Goal: Navigation & Orientation: Find specific page/section

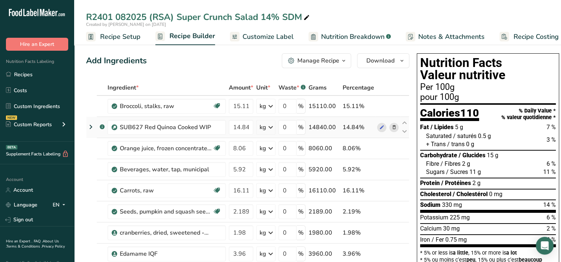
drag, startPoint x: 18, startPoint y: 76, endPoint x: 271, endPoint y: 127, distance: 258.5
click at [18, 76] on link "Recipes" at bounding box center [37, 74] width 74 height 14
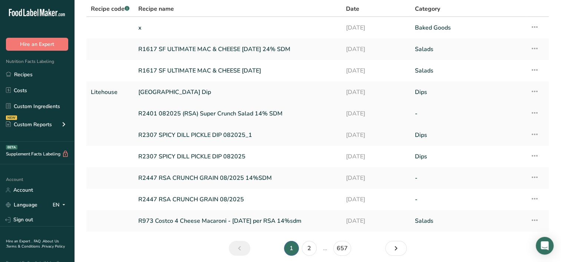
scroll to position [62, 0]
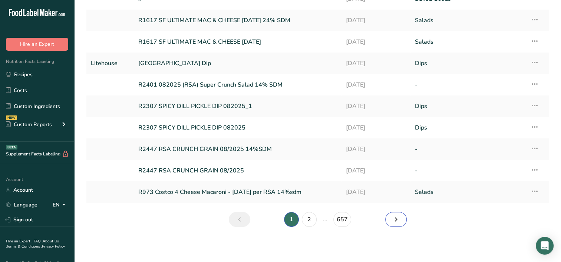
click at [391, 219] on link "Next page" at bounding box center [395, 219] width 21 height 15
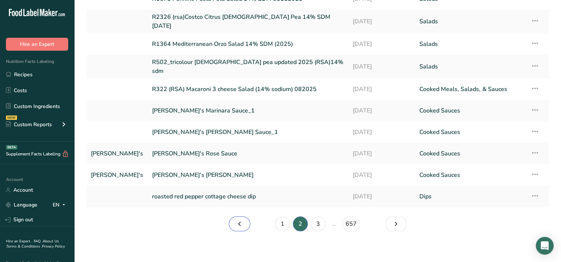
click at [239, 222] on icon "Page 1." at bounding box center [239, 223] width 9 height 13
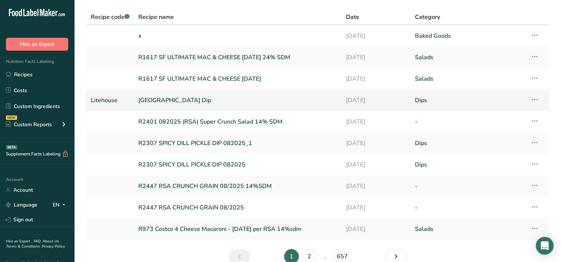
scroll to position [62, 0]
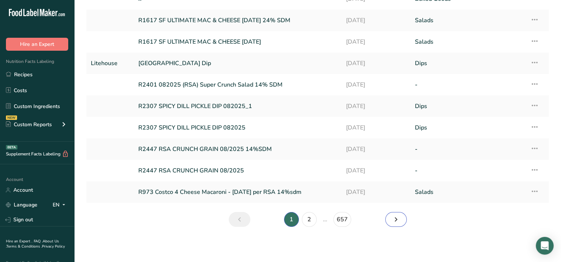
click at [396, 220] on icon "Page 2." at bounding box center [395, 219] width 9 height 13
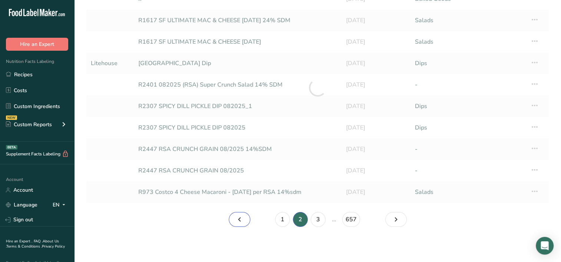
click at [237, 218] on icon "Page 1." at bounding box center [239, 219] width 9 height 13
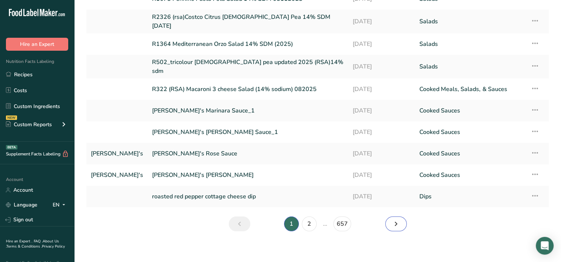
click at [391, 221] on link "Page 2." at bounding box center [395, 224] width 21 height 15
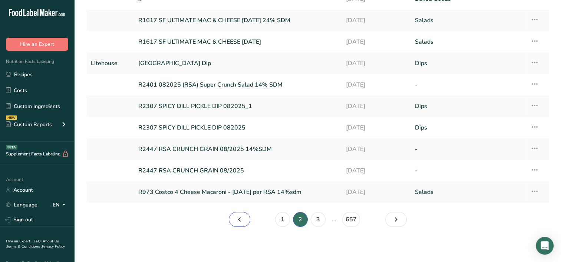
click at [240, 221] on icon "Page 1." at bounding box center [239, 219] width 9 height 13
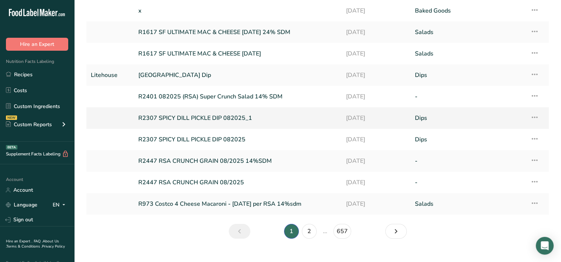
scroll to position [62, 0]
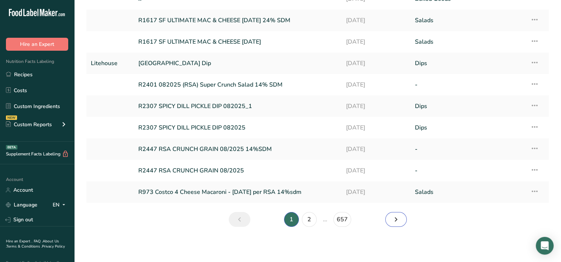
click at [394, 221] on icon "Page 2." at bounding box center [395, 219] width 9 height 13
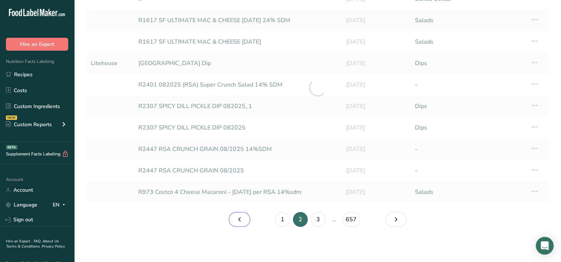
click at [238, 220] on icon "Page 1." at bounding box center [239, 219] width 9 height 13
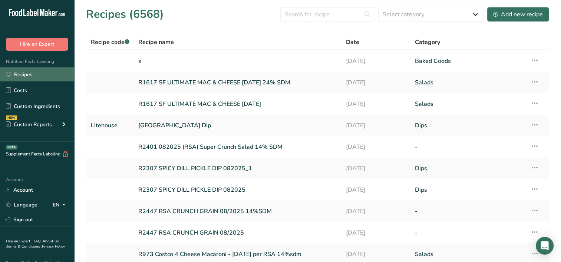
click at [24, 73] on link "Recipes" at bounding box center [37, 74] width 74 height 14
click at [10, 73] on icon at bounding box center [8, 74] width 5 height 5
click at [36, 76] on link "Recipes" at bounding box center [37, 74] width 74 height 14
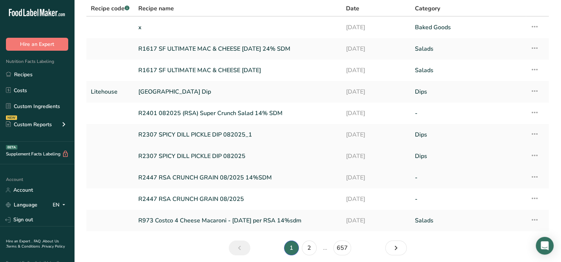
scroll to position [62, 0]
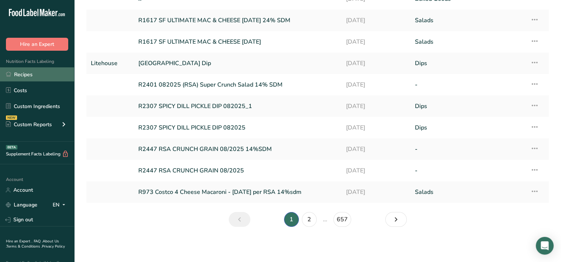
click at [17, 76] on link "Recipes" at bounding box center [37, 74] width 74 height 14
click at [390, 222] on link "Page 2." at bounding box center [395, 219] width 21 height 15
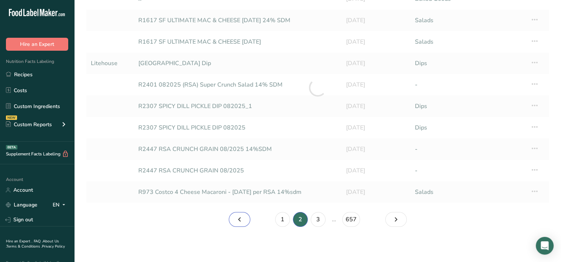
click at [239, 219] on icon "Page 1." at bounding box center [239, 219] width 9 height 13
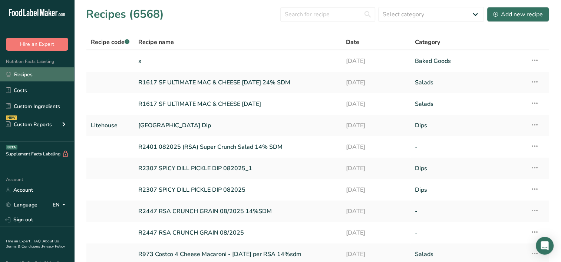
click at [14, 76] on link "Recipes" at bounding box center [37, 74] width 74 height 14
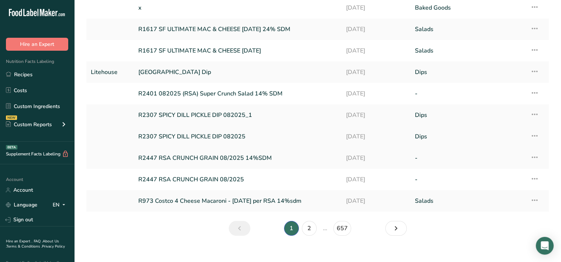
scroll to position [62, 0]
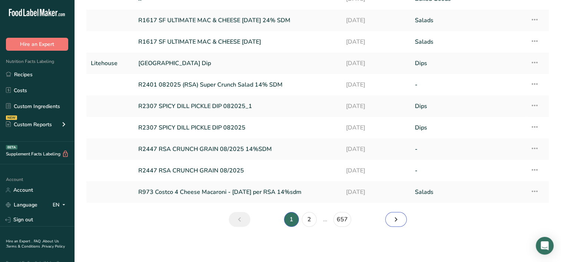
click at [388, 222] on link "Page 2." at bounding box center [395, 219] width 21 height 15
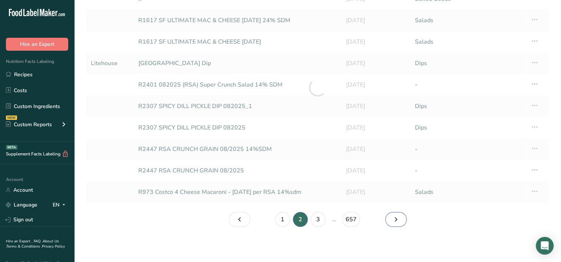
click at [388, 222] on link "Page 3." at bounding box center [395, 219] width 21 height 15
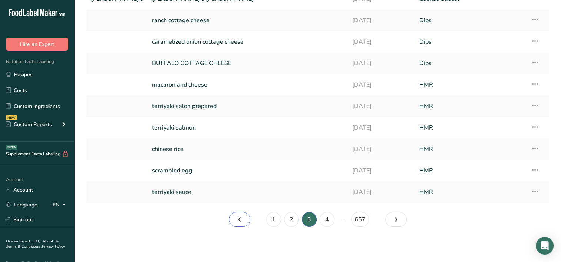
click at [238, 218] on icon "Page 2." at bounding box center [239, 219] width 9 height 13
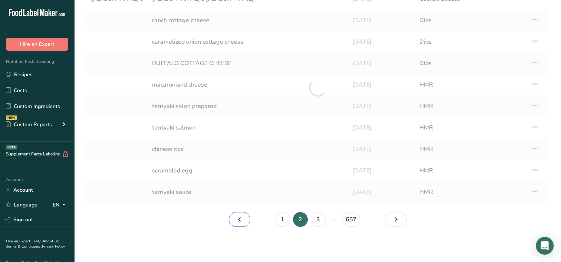
click at [238, 218] on icon "Page 1." at bounding box center [239, 219] width 9 height 13
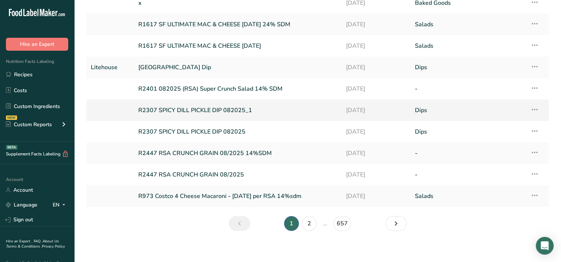
scroll to position [62, 0]
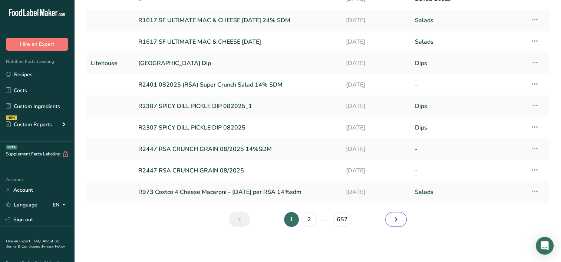
click at [395, 222] on icon "Page 2." at bounding box center [395, 219] width 9 height 13
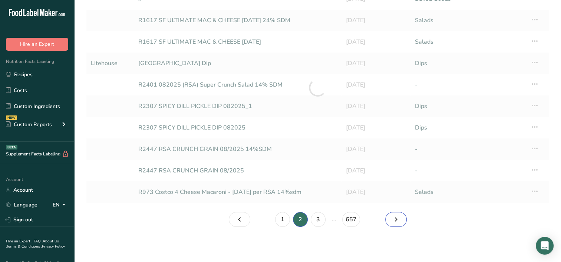
click at [395, 222] on icon "Page 3." at bounding box center [395, 219] width 9 height 13
click at [395, 222] on icon "Page 4." at bounding box center [395, 219] width 9 height 13
click at [395, 222] on icon "Page 5." at bounding box center [395, 219] width 9 height 13
click at [395, 222] on icon "Page 6." at bounding box center [395, 219] width 9 height 13
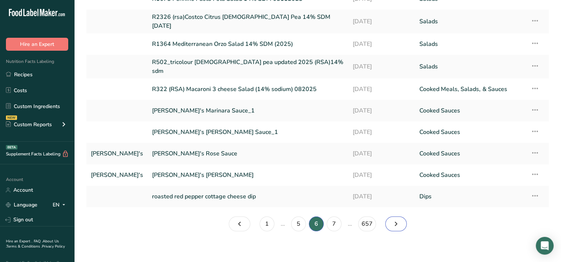
click at [395, 222] on icon "Page 7." at bounding box center [395, 223] width 9 height 13
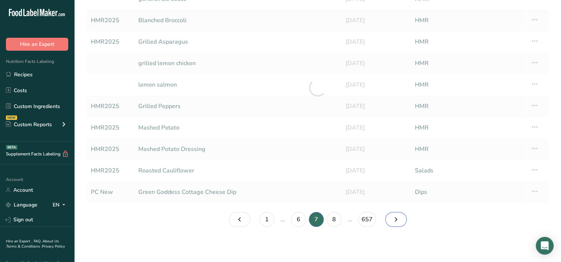
click at [395, 222] on icon "Page 8." at bounding box center [395, 219] width 9 height 13
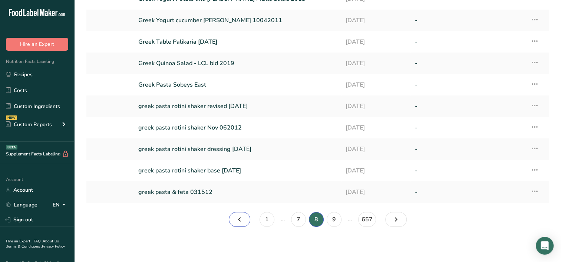
click at [237, 220] on icon "Page 7." at bounding box center [239, 219] width 9 height 13
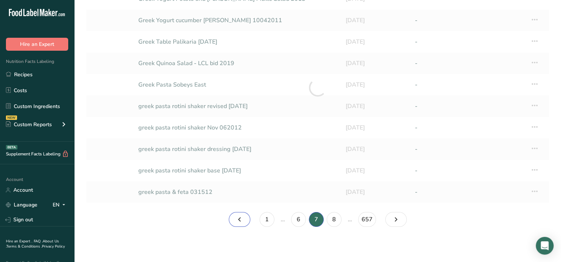
click at [237, 220] on icon "Page 6." at bounding box center [239, 219] width 9 height 13
click at [237, 220] on icon "Page 5." at bounding box center [239, 219] width 9 height 13
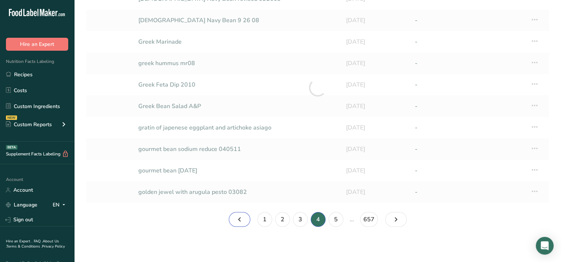
click at [237, 220] on icon "Page 3." at bounding box center [239, 219] width 9 height 13
click at [237, 220] on icon "Page 2." at bounding box center [239, 219] width 9 height 13
click at [237, 220] on icon "Page 1." at bounding box center [239, 219] width 9 height 13
click at [237, 220] on icon "Page 0." at bounding box center [239, 219] width 9 height 13
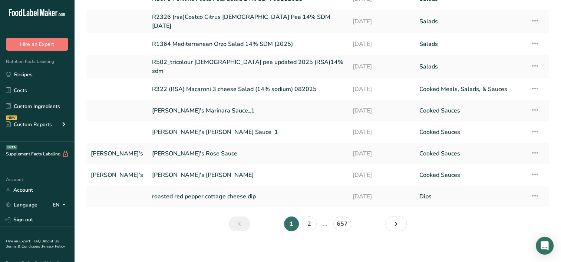
click at [237, 219] on icon "Page 0." at bounding box center [239, 223] width 9 height 13
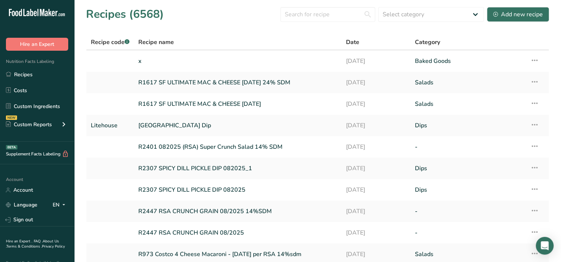
click at [245, 30] on section "Recipes (6568) Select category All Baked Goods [GEOGRAPHIC_DATA] Confectionery …" at bounding box center [317, 150] width 486 height 301
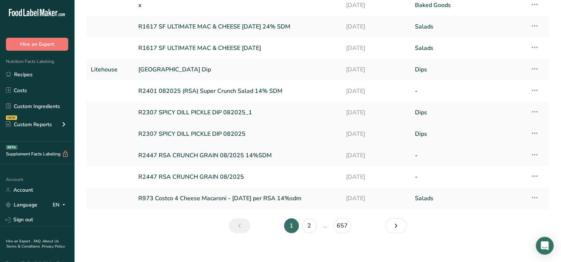
scroll to position [62, 0]
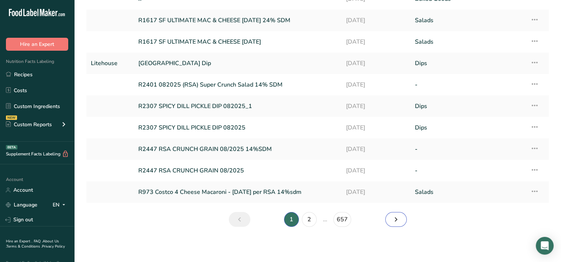
click at [388, 220] on link "Page 2." at bounding box center [395, 219] width 21 height 15
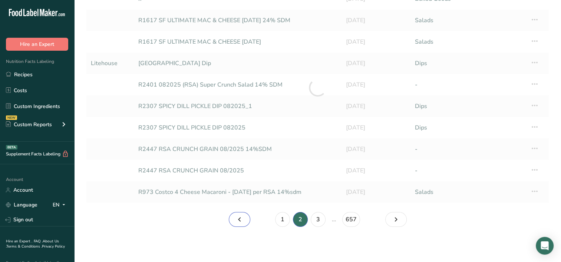
click at [240, 219] on icon "Page 1." at bounding box center [239, 219] width 9 height 13
